Goal: Transaction & Acquisition: Obtain resource

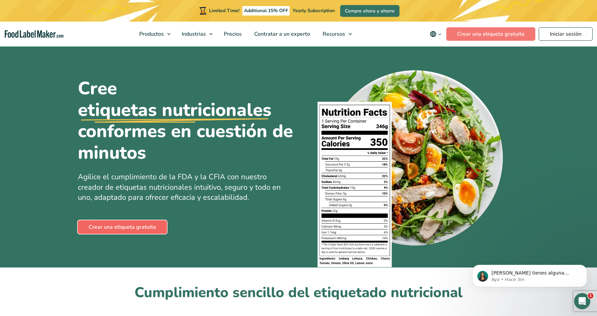
scroll to position [1, 0]
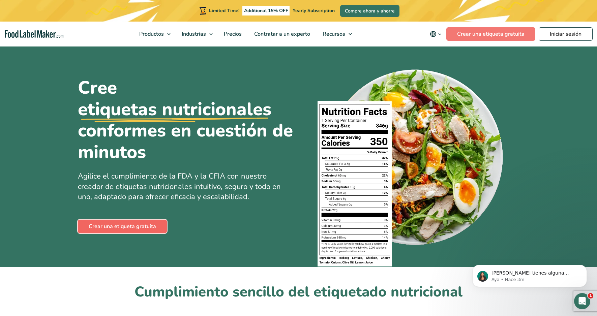
click at [131, 224] on link "Crear una etiqueta gratuita" at bounding box center [122, 226] width 89 height 13
